Goal: Task Accomplishment & Management: Use online tool/utility

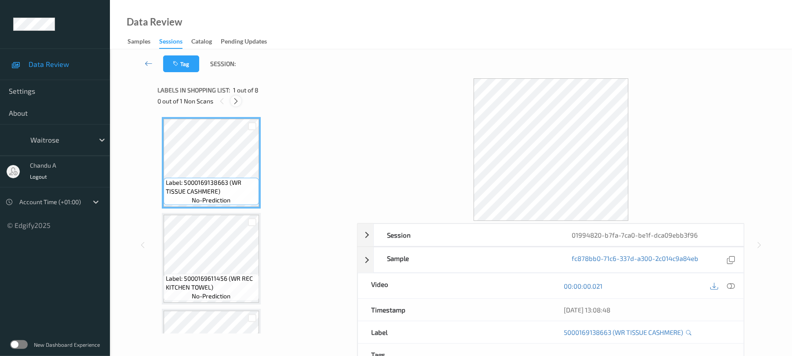
click at [234, 100] on icon at bounding box center [235, 101] width 7 height 8
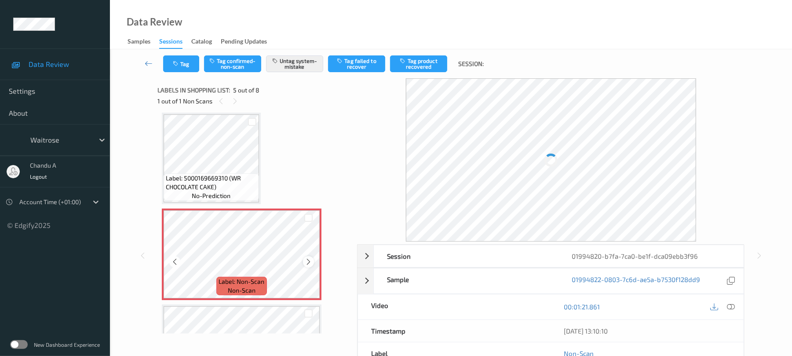
click at [311, 260] on icon at bounding box center [308, 262] width 7 height 8
click at [307, 263] on icon at bounding box center [308, 262] width 7 height 8
click at [306, 263] on icon at bounding box center [308, 262] width 7 height 8
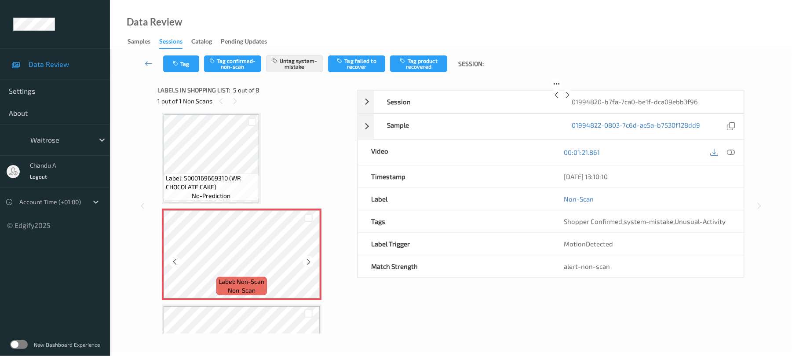
click at [306, 263] on icon at bounding box center [308, 262] width 7 height 8
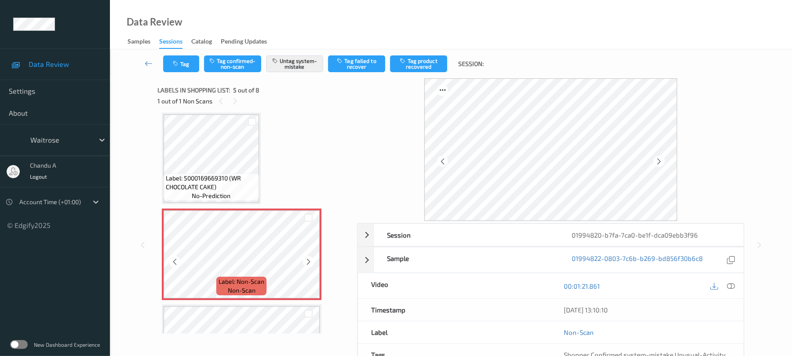
click at [306, 263] on icon at bounding box center [308, 262] width 7 height 8
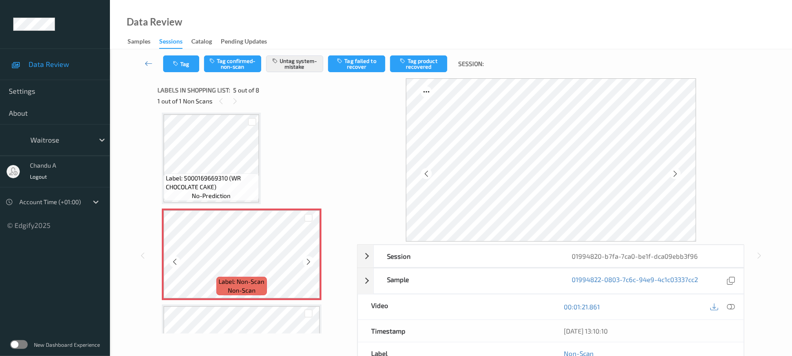
click at [306, 263] on icon at bounding box center [308, 262] width 7 height 8
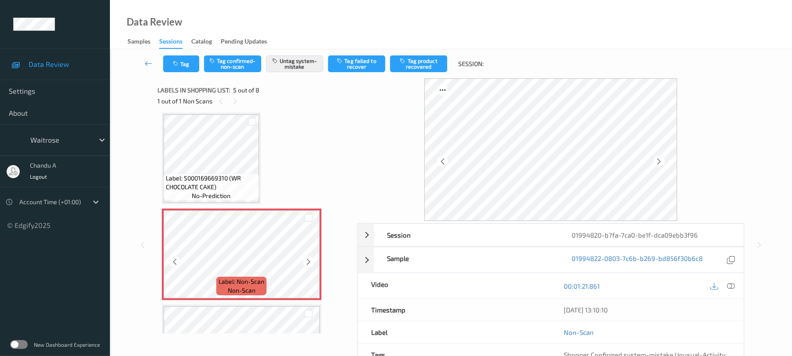
click at [306, 263] on icon at bounding box center [308, 262] width 7 height 8
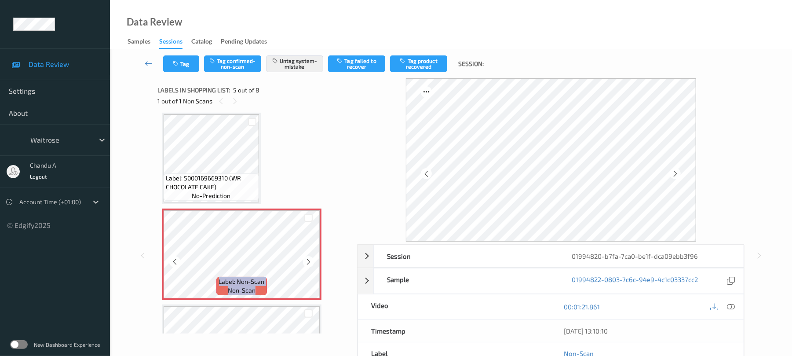
click at [306, 263] on icon at bounding box center [308, 262] width 7 height 8
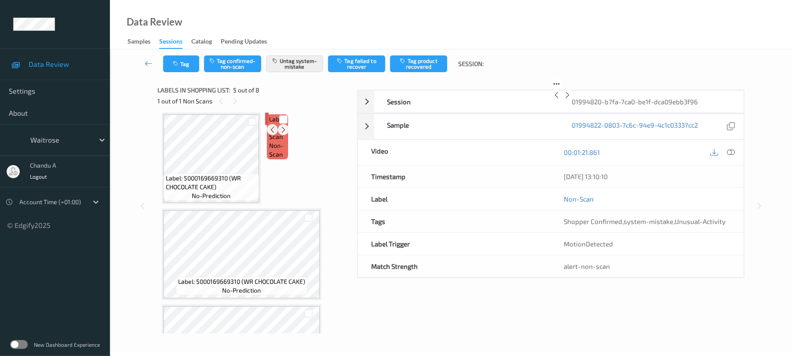
click at [269, 125] on div "Label: Non-Scan non-scan" at bounding box center [267, 119] width 4 height 12
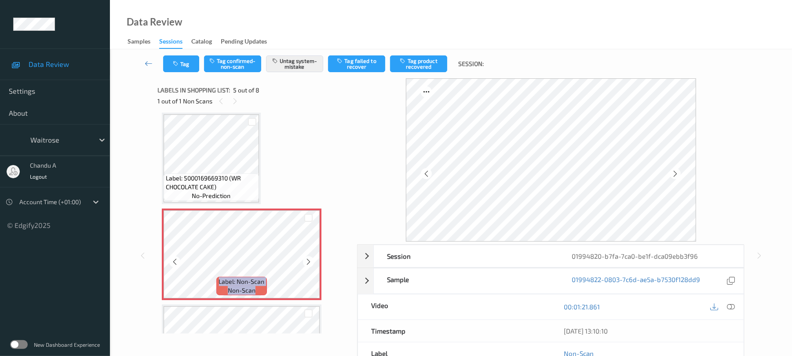
click at [306, 263] on icon at bounding box center [308, 262] width 7 height 8
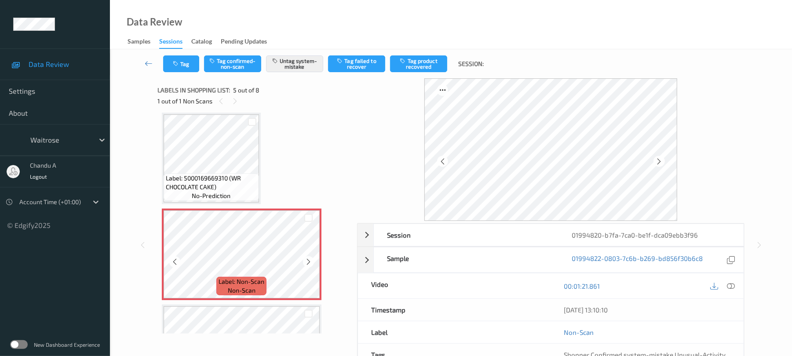
click at [306, 263] on icon at bounding box center [308, 262] width 7 height 8
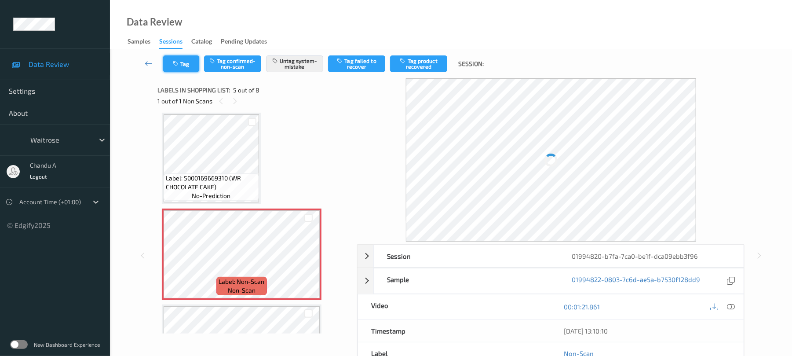
click at [193, 69] on button "Tag" at bounding box center [181, 63] width 36 height 17
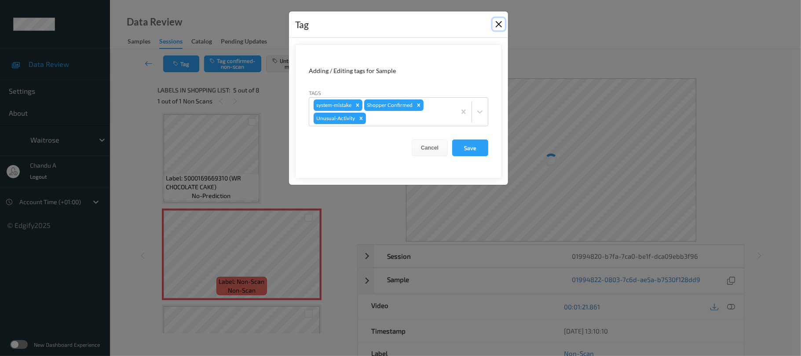
click at [504, 24] on button "Close" at bounding box center [499, 24] width 12 height 12
